Goal: Entertainment & Leisure: Consume media (video, audio)

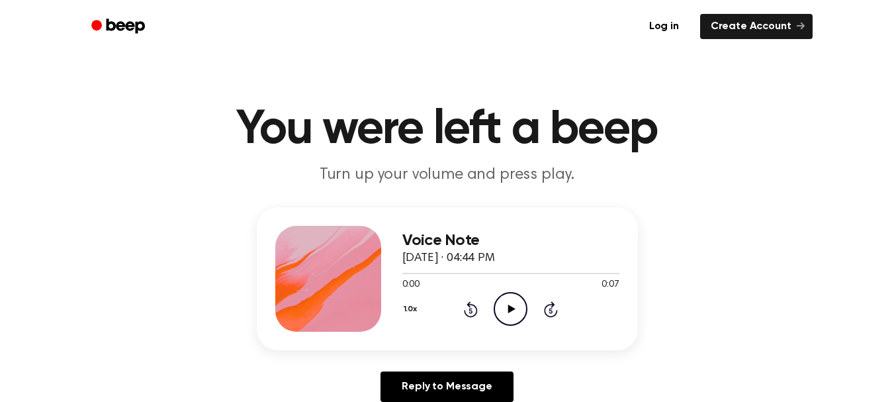
click at [499, 307] on icon "Play Audio" at bounding box center [511, 309] width 34 height 34
drag, startPoint x: 548, startPoint y: 268, endPoint x: 396, endPoint y: 261, distance: 151.7
click at [396, 261] on div "Voice Note [DATE] · 04:44 PM 0:05 0:07 Your browser does not support the [objec…" at bounding box center [447, 278] width 381 height 143
click at [509, 310] on icon at bounding box center [511, 308] width 7 height 9
click at [505, 315] on icon "Play Audio" at bounding box center [511, 309] width 34 height 34
